Goal: Find contact information

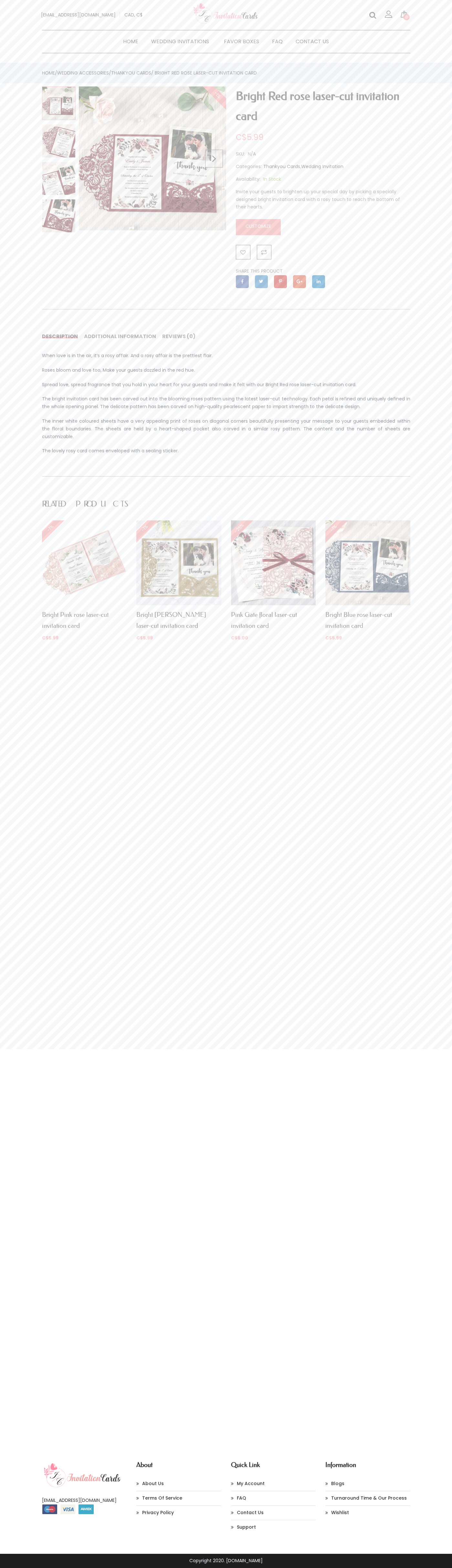
click at [313, 41] on link "Contact Us" at bounding box center [312, 41] width 46 height 9
